Goal: Obtain resource: Download file/media

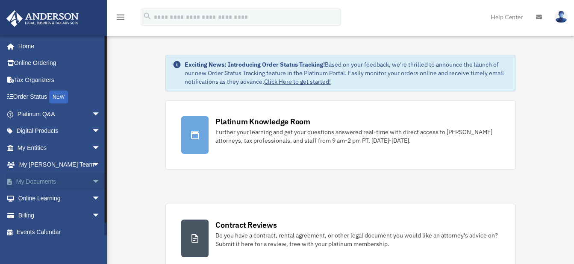
click at [92, 179] on span "arrow_drop_down" at bounding box center [100, 182] width 17 height 18
click at [33, 199] on link "Box" at bounding box center [62, 198] width 101 height 17
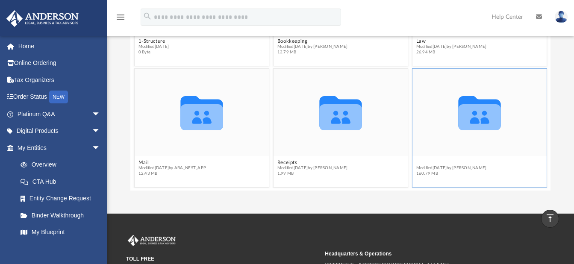
scroll to position [49, 0]
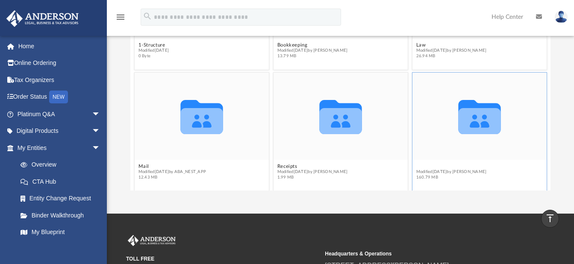
click at [418, 164] on button "Tax" at bounding box center [451, 167] width 71 height 6
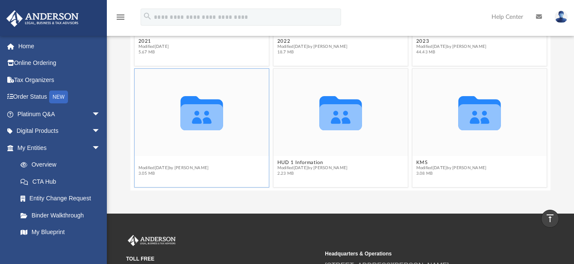
scroll to position [170, 0]
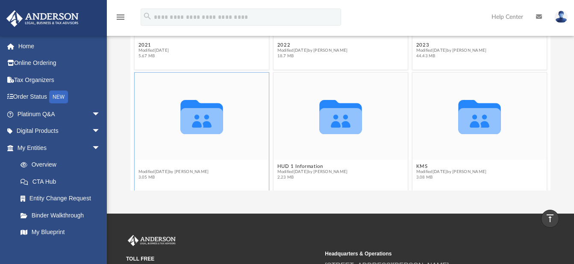
click at [145, 164] on button "2024" at bounding box center [173, 167] width 71 height 6
type input "*"
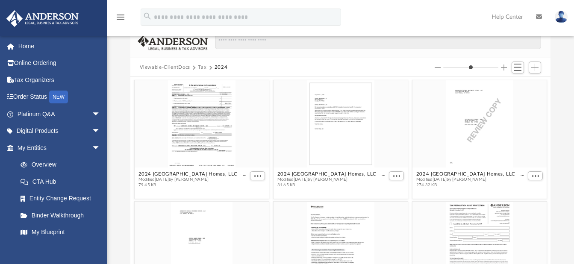
scroll to position [53, 0]
click at [92, 144] on span "arrow_drop_down" at bounding box center [100, 148] width 17 height 18
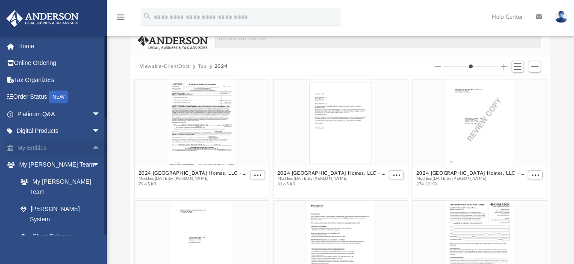
click at [92, 144] on span "arrow_drop_up" at bounding box center [100, 148] width 17 height 18
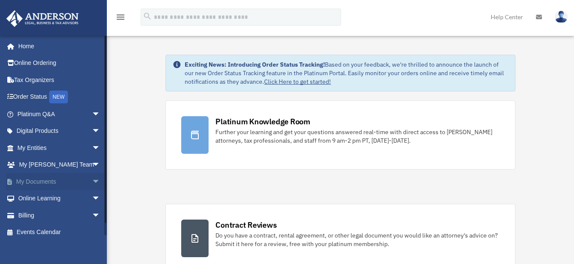
click at [92, 179] on span "arrow_drop_down" at bounding box center [100, 182] width 17 height 18
click at [39, 198] on link "Box" at bounding box center [62, 198] width 101 height 17
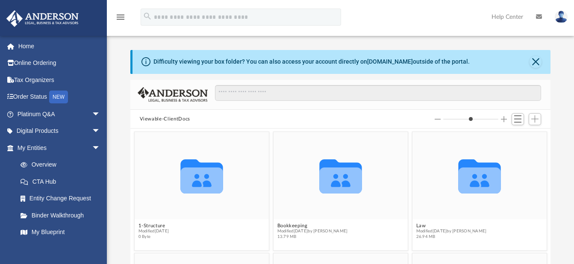
scroll to position [188, 414]
click at [290, 226] on button "Bookkeeping" at bounding box center [312, 226] width 71 height 6
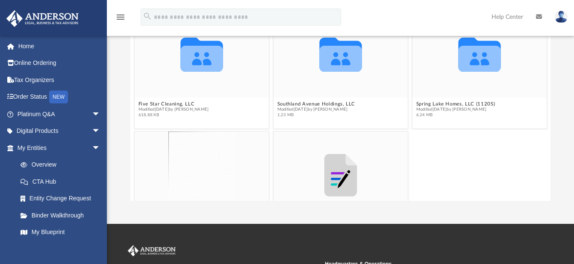
scroll to position [121, 0]
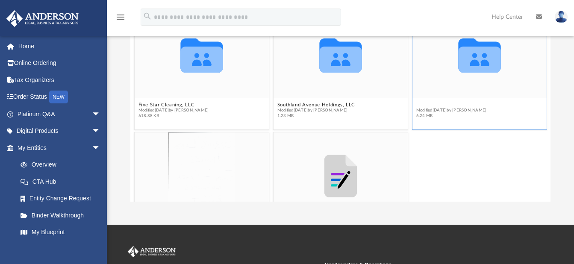
click at [443, 104] on button "Spring Lake Homes, LLC (1120S)" at bounding box center [455, 105] width 79 height 6
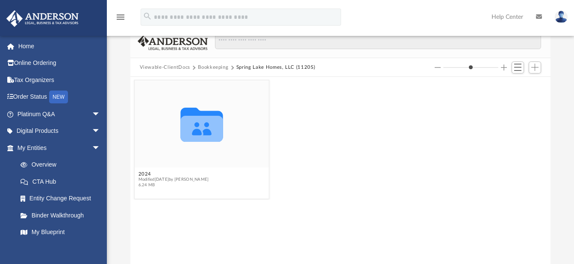
scroll to position [48, 0]
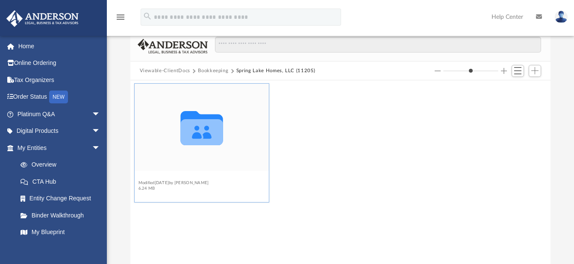
click at [144, 179] on button "2024" at bounding box center [173, 178] width 71 height 6
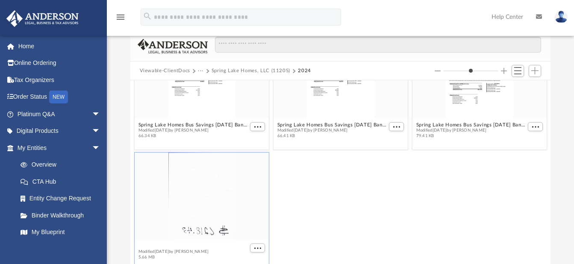
scroll to position [292, 0]
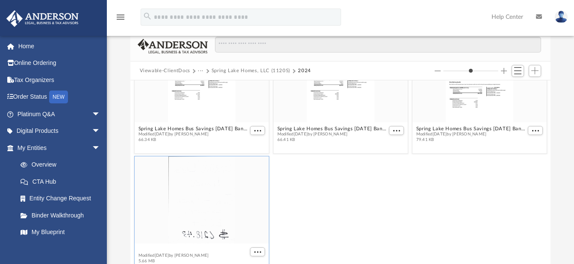
click at [210, 244] on figcaption "Spring Lake Homes Expenses Jan To March 24.pdf Modified Wed Dec 4 2024 by Dwayn…" at bounding box center [201, 255] width 134 height 23
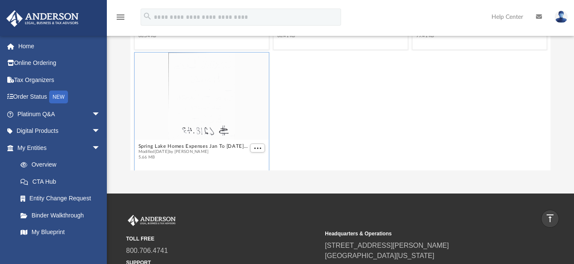
scroll to position [295, 0]
click at [189, 141] on button "Spring Lake Homes Expenses Jan To March 24.pdf" at bounding box center [193, 143] width 110 height 6
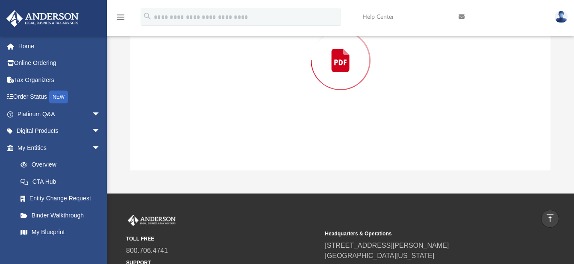
click at [189, 141] on div "Preview" at bounding box center [340, 60] width 421 height 221
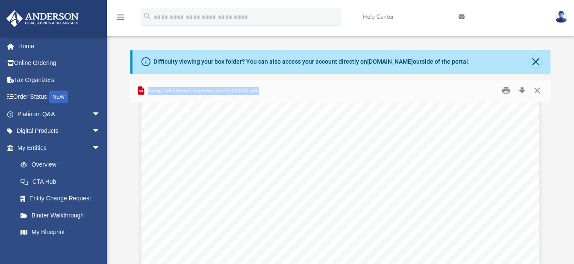
scroll to position [0, 0]
click at [536, 61] on button "Close" at bounding box center [536, 62] width 12 height 12
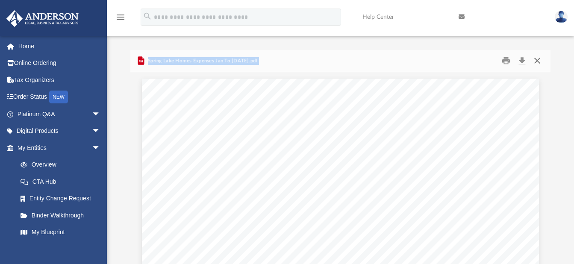
click at [536, 62] on button "Close" at bounding box center [537, 60] width 15 height 13
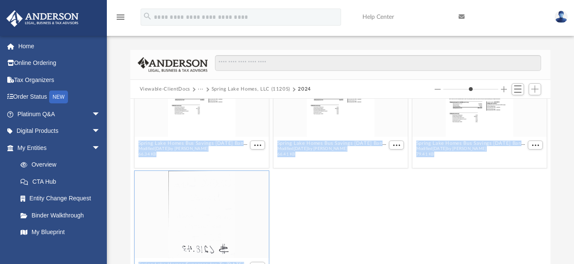
drag, startPoint x: 548, startPoint y: 218, endPoint x: 546, endPoint y: 196, distance: 22.3
click at [546, 196] on body "X Get a chance to win 6 months of Platinum for free just by filling out this su…" at bounding box center [287, 234] width 574 height 469
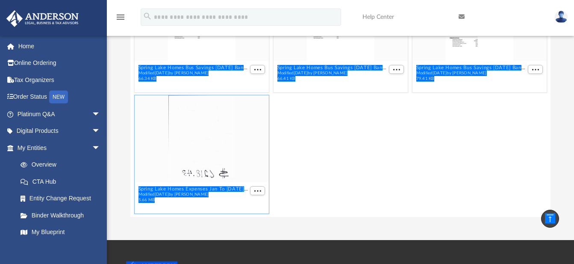
scroll to position [71, 0]
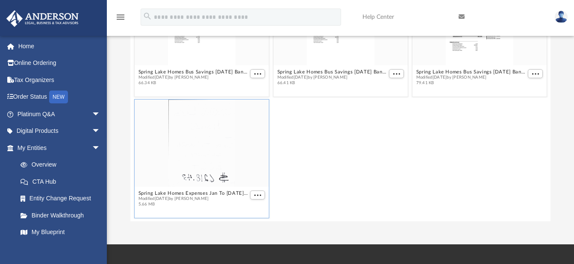
click at [553, 152] on div "Difficulty viewing your box folder? You can also access your account directly o…" at bounding box center [340, 100] width 467 height 243
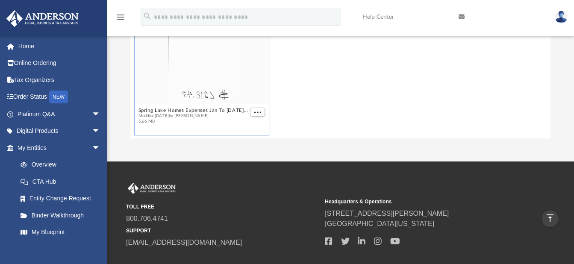
scroll to position [154, 0]
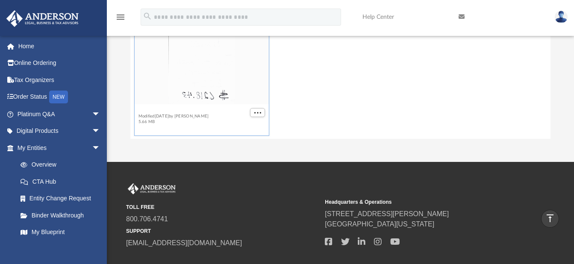
click at [181, 109] on button "Spring Lake Homes Expenses Jan To March 24.pdf" at bounding box center [193, 111] width 110 height 6
type input "*"
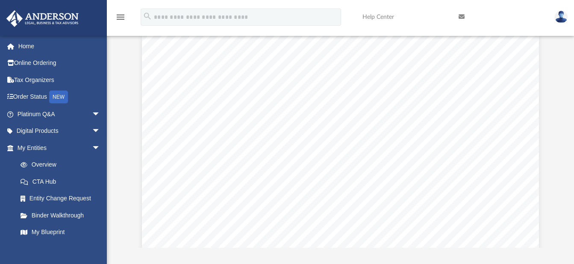
scroll to position [0, 0]
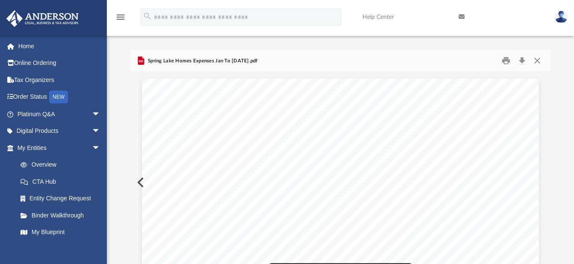
click at [557, 109] on div "Difficulty viewing your box folder? You can also access your account directly o…" at bounding box center [340, 171] width 467 height 243
